Goal: Task Accomplishment & Management: Manage account settings

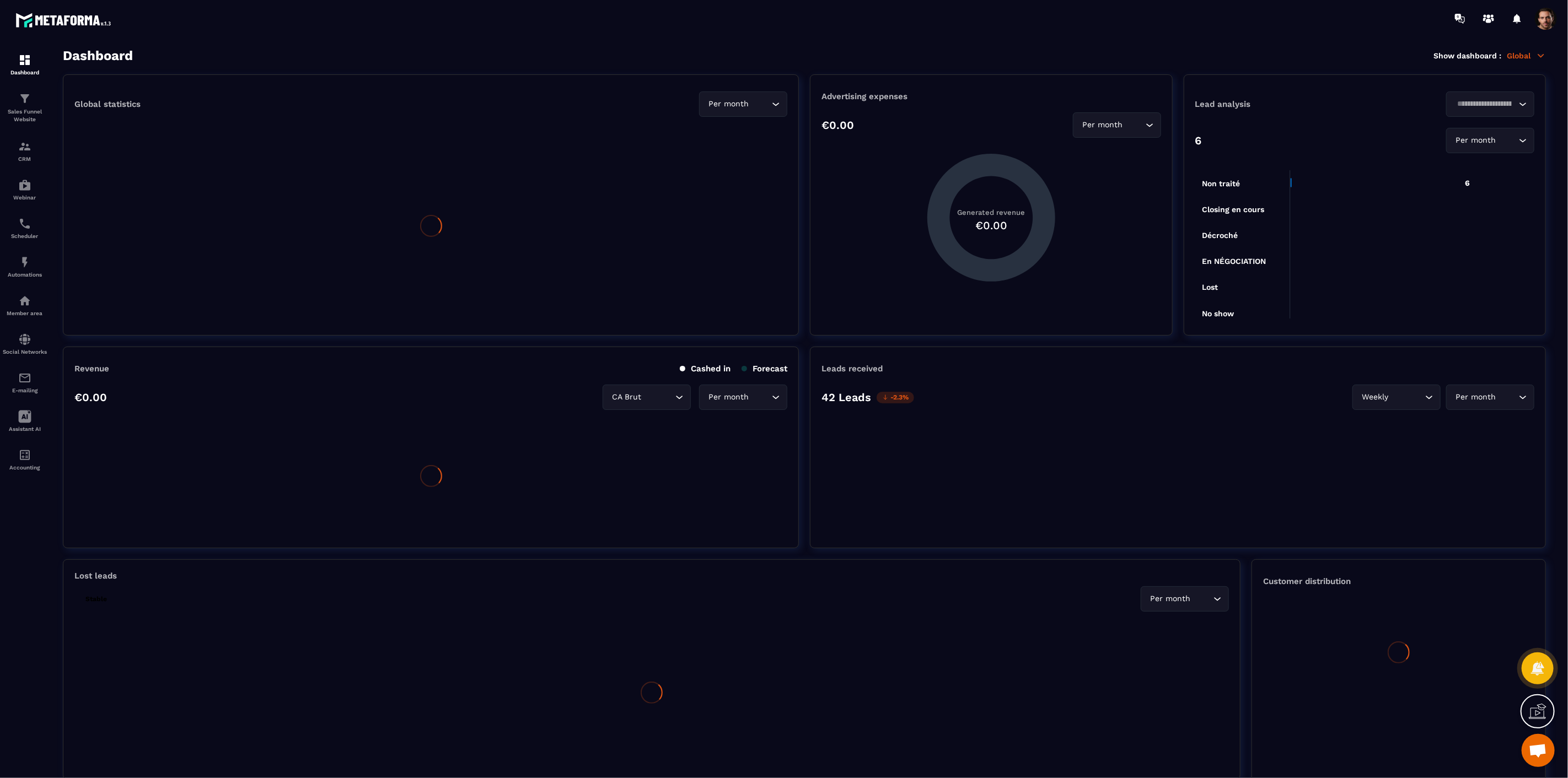
click at [1542, 22] on span at bounding box center [1545, 18] width 22 height 22
click at [1544, 23] on span at bounding box center [1545, 18] width 22 height 22
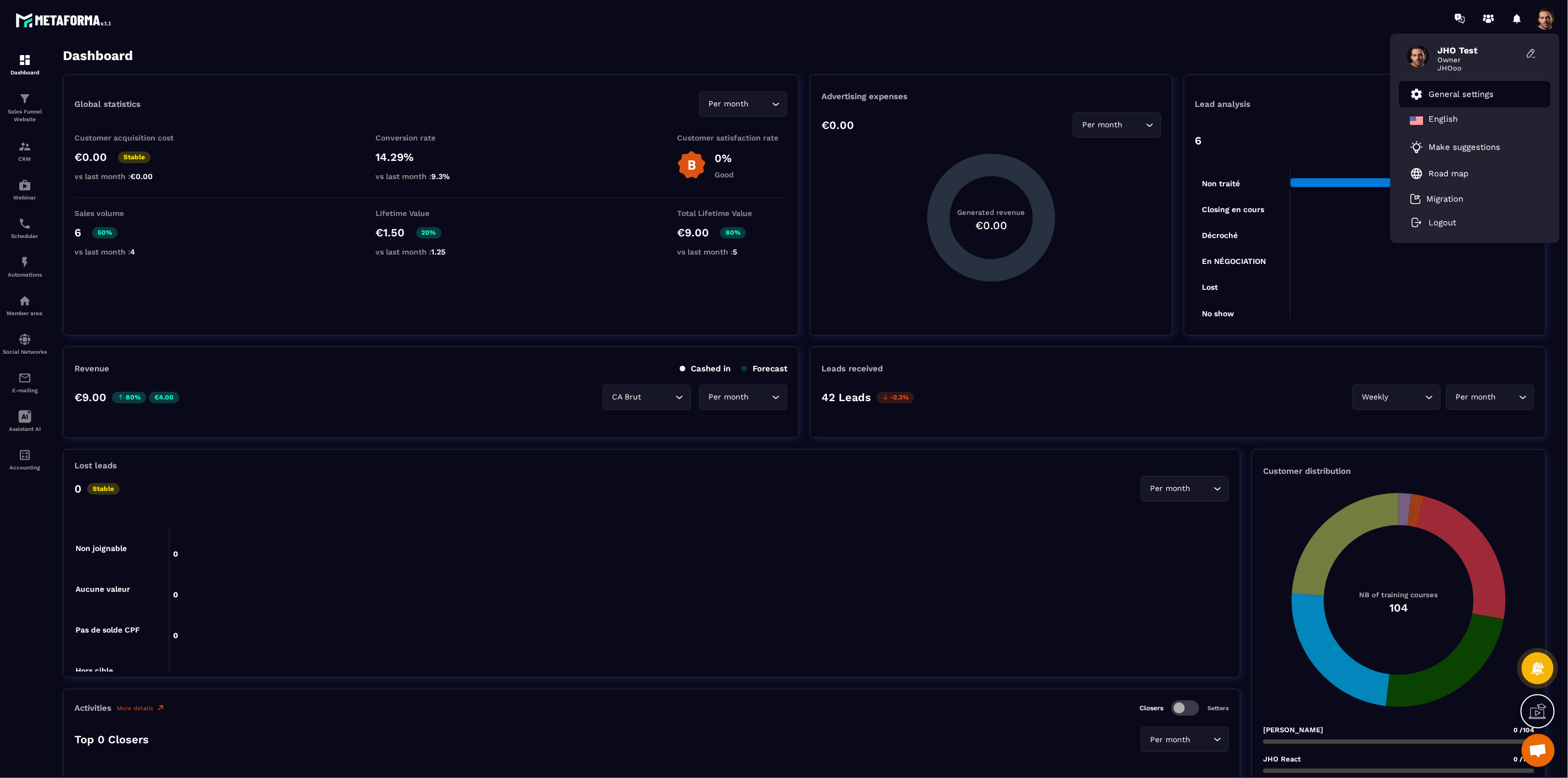
click at [1500, 102] on li "General settings" at bounding box center [1475, 94] width 152 height 27
click at [1462, 93] on p "General settings" at bounding box center [1462, 94] width 65 height 10
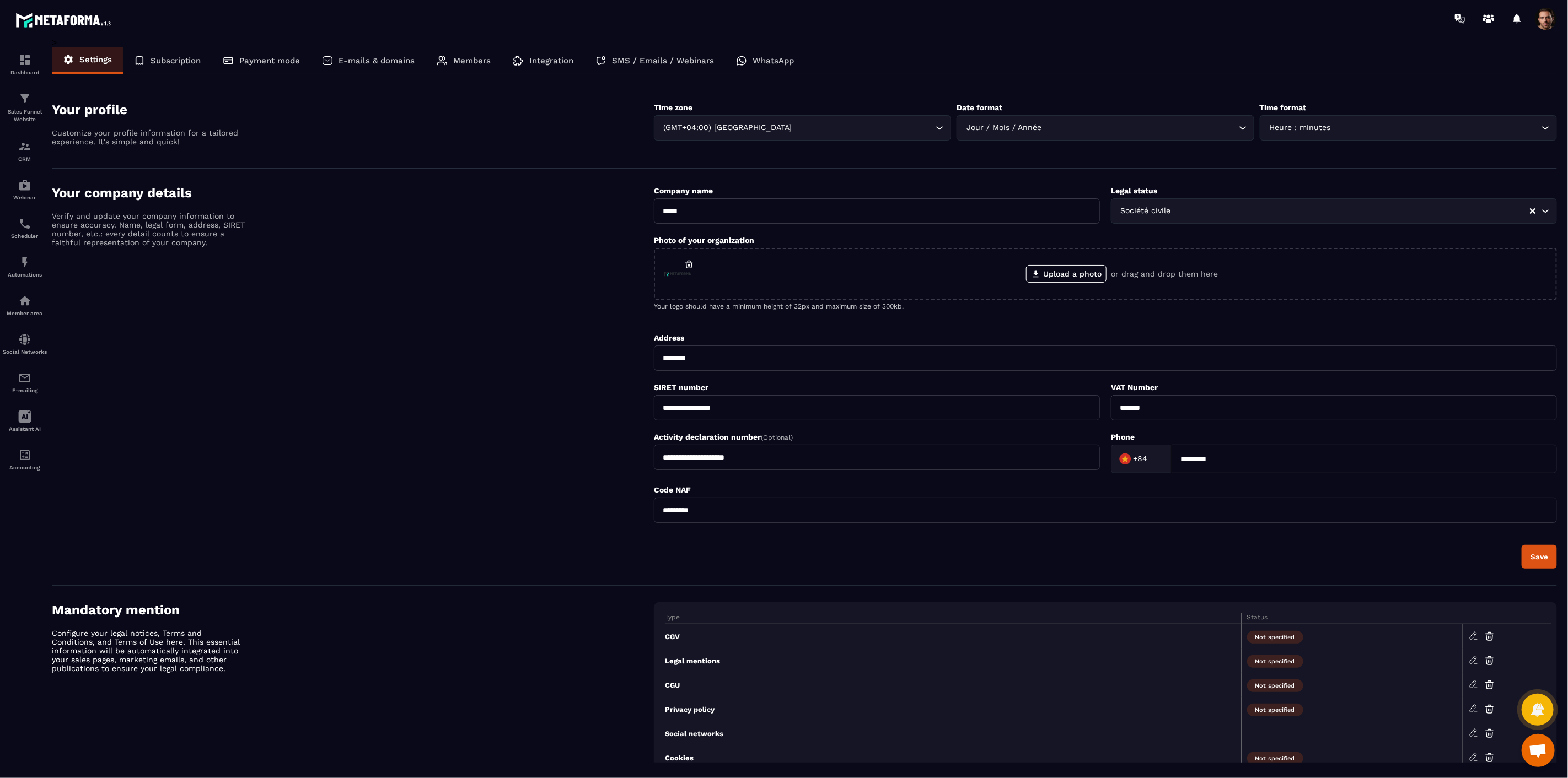
click at [1462, 93] on section "Your profile Customize your profile information for a tailored experience. It's…" at bounding box center [804, 127] width 1505 height 83
click at [677, 57] on p "SMS / Emails / Webinars" at bounding box center [663, 60] width 102 height 10
